Goal: Transaction & Acquisition: Subscribe to service/newsletter

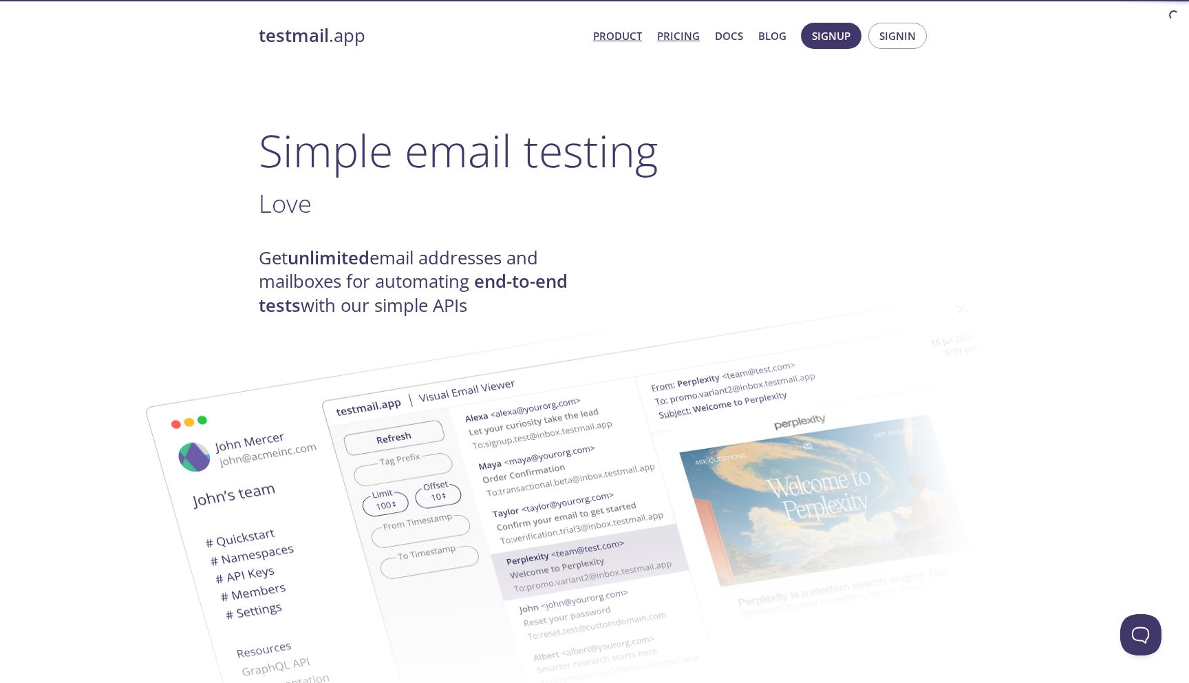
click at [685, 35] on link "Pricing" at bounding box center [678, 36] width 43 height 18
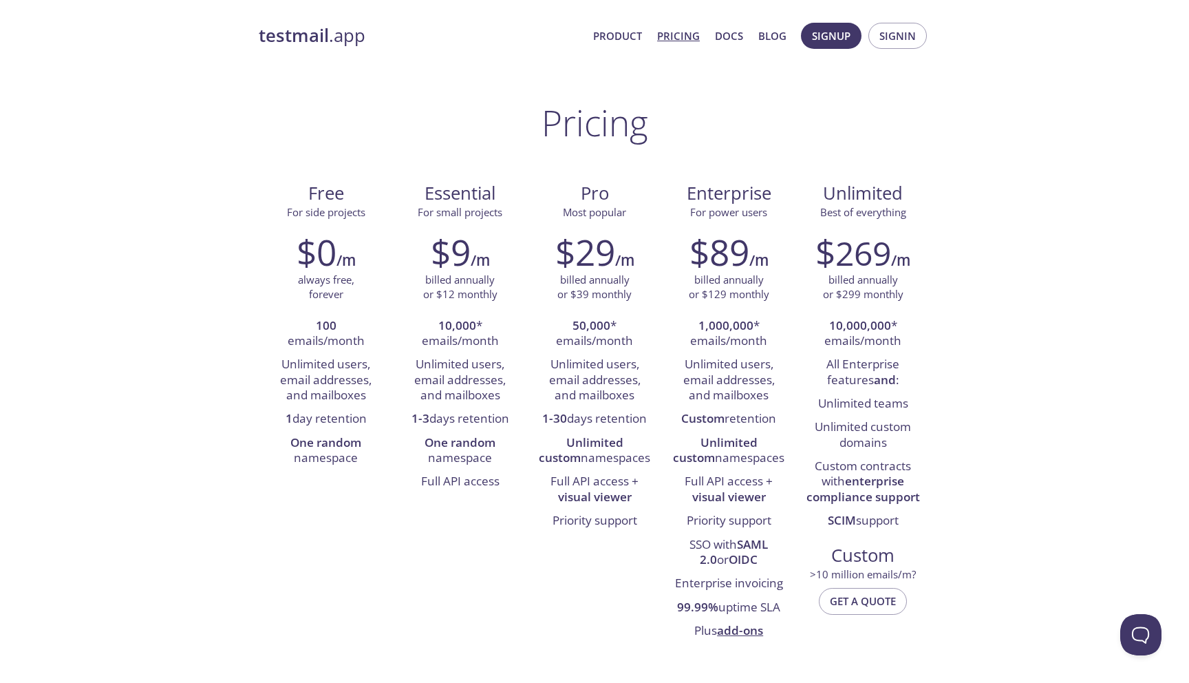
click at [334, 44] on link "testmail .app" at bounding box center [420, 35] width 323 height 23
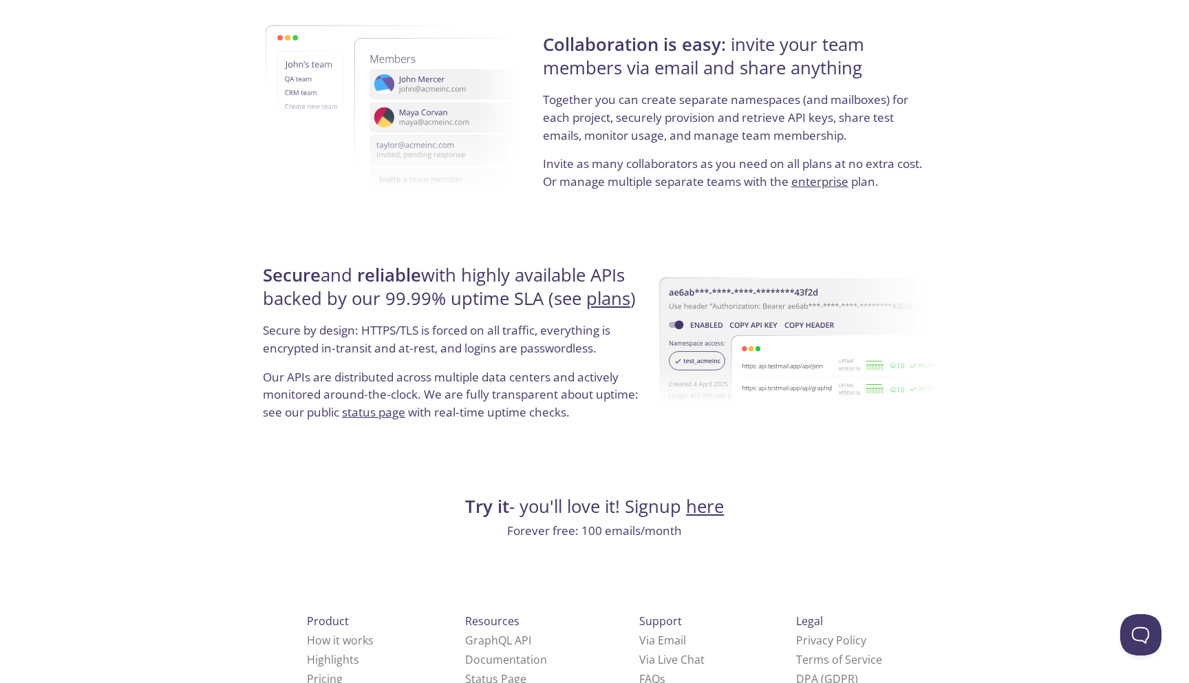
scroll to position [2465, 0]
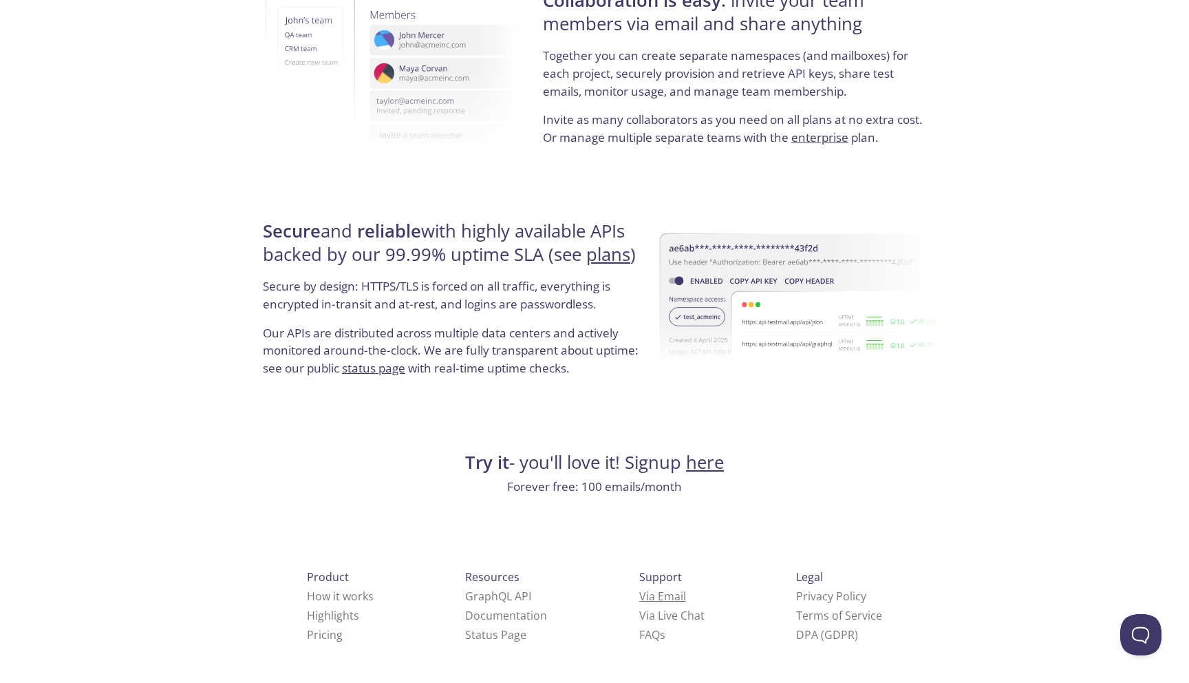
click at [639, 597] on link "Via Email" at bounding box center [662, 595] width 47 height 15
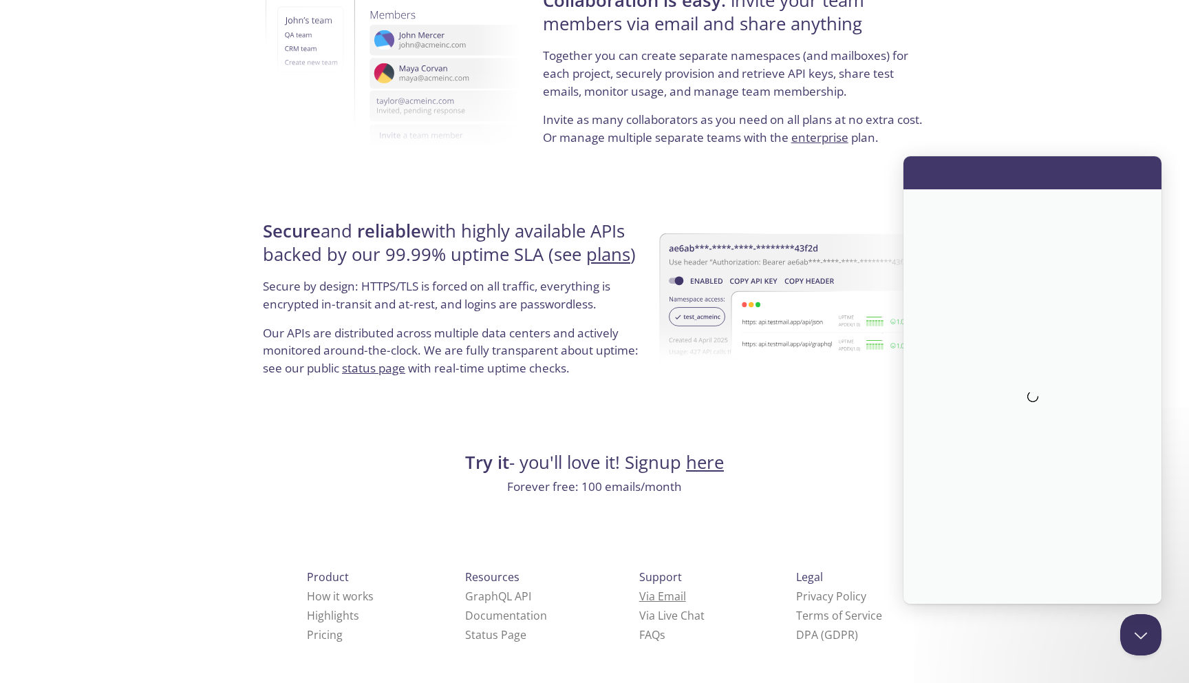
scroll to position [0, 0]
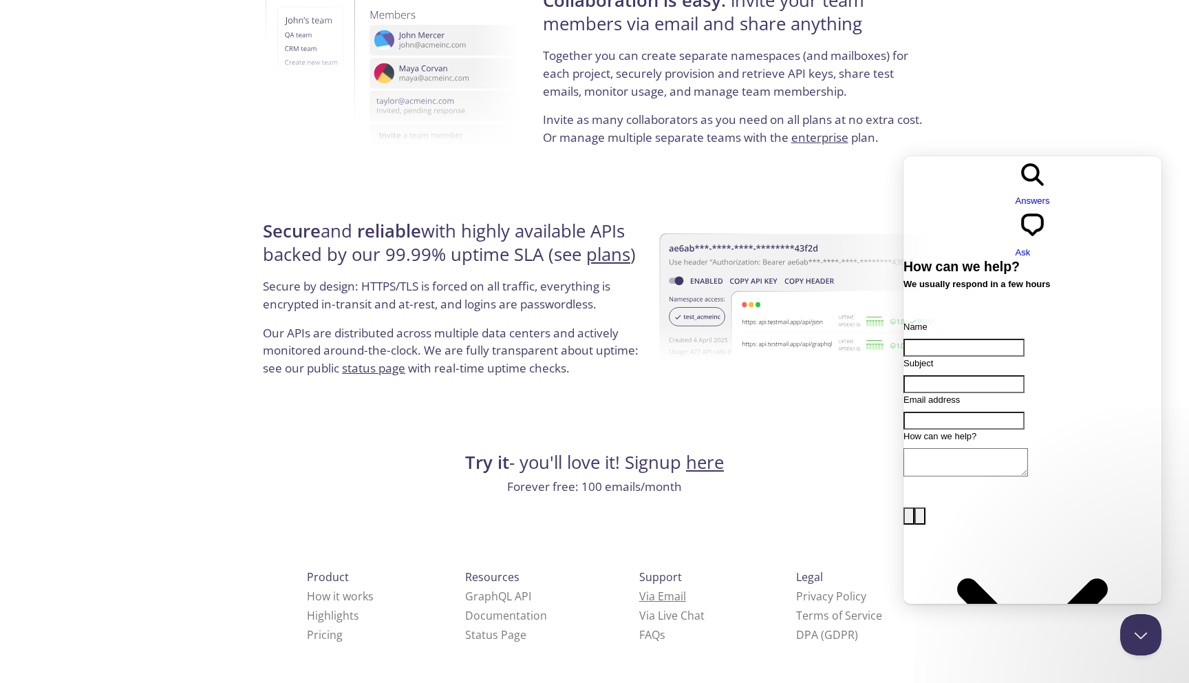
click at [639, 590] on link "Via Email" at bounding box center [662, 595] width 47 height 15
click at [774, 464] on h4 "Try it - you'll love it! Signup here" at bounding box center [595, 462] width 672 height 23
